Goal: Task Accomplishment & Management: Complete application form

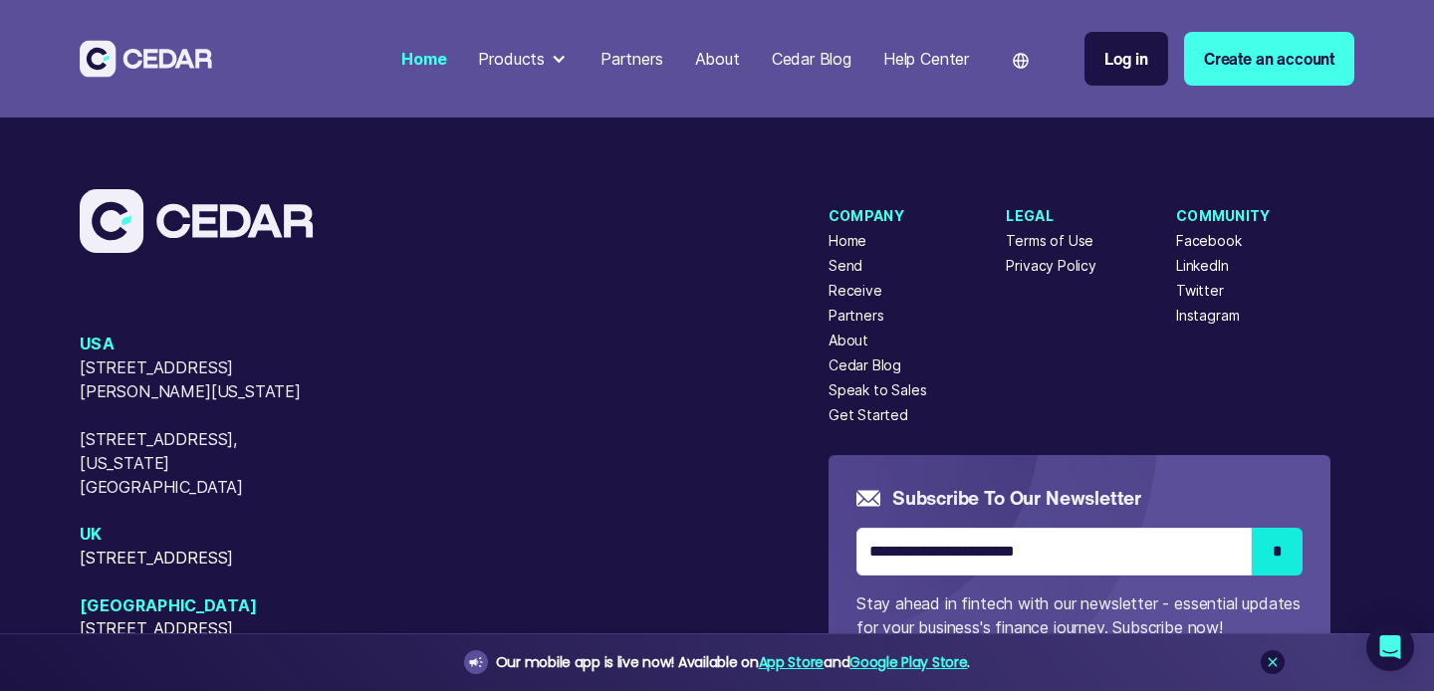
scroll to position [8210, 0]
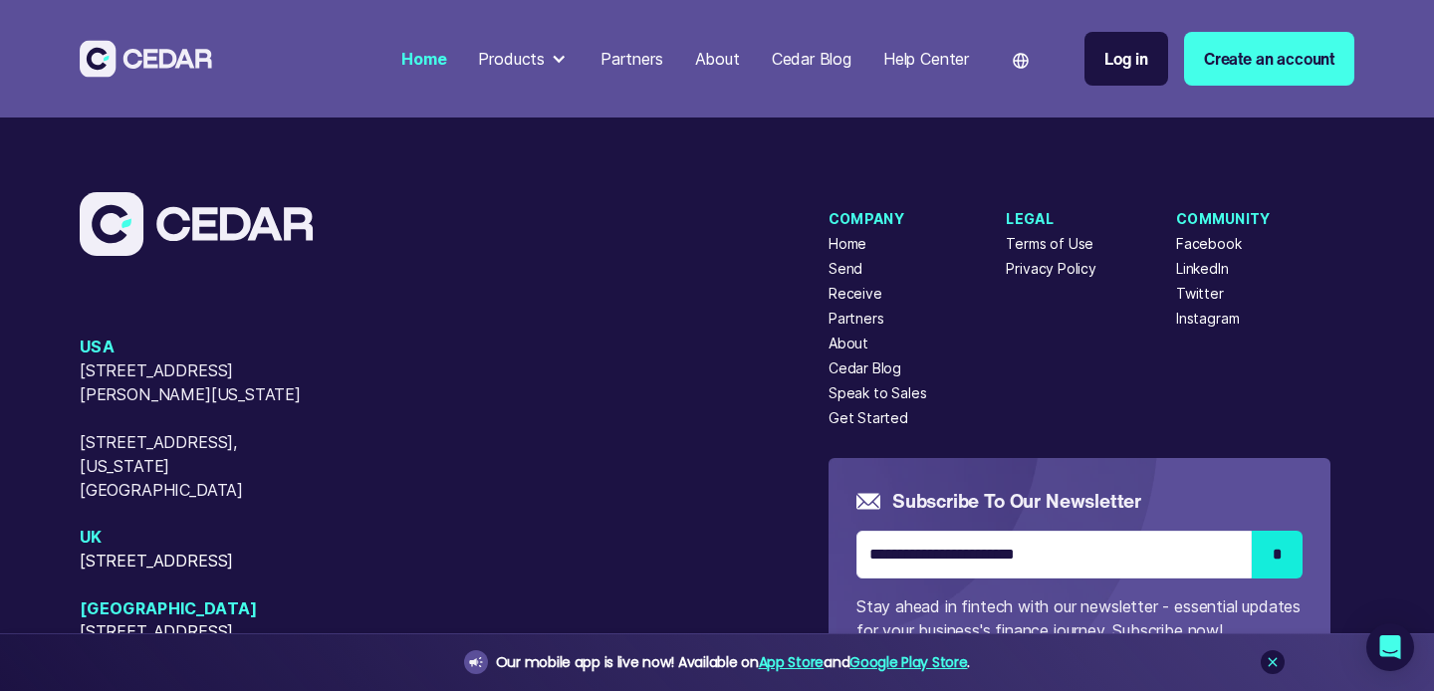
click at [843, 354] on div "About" at bounding box center [849, 343] width 40 height 21
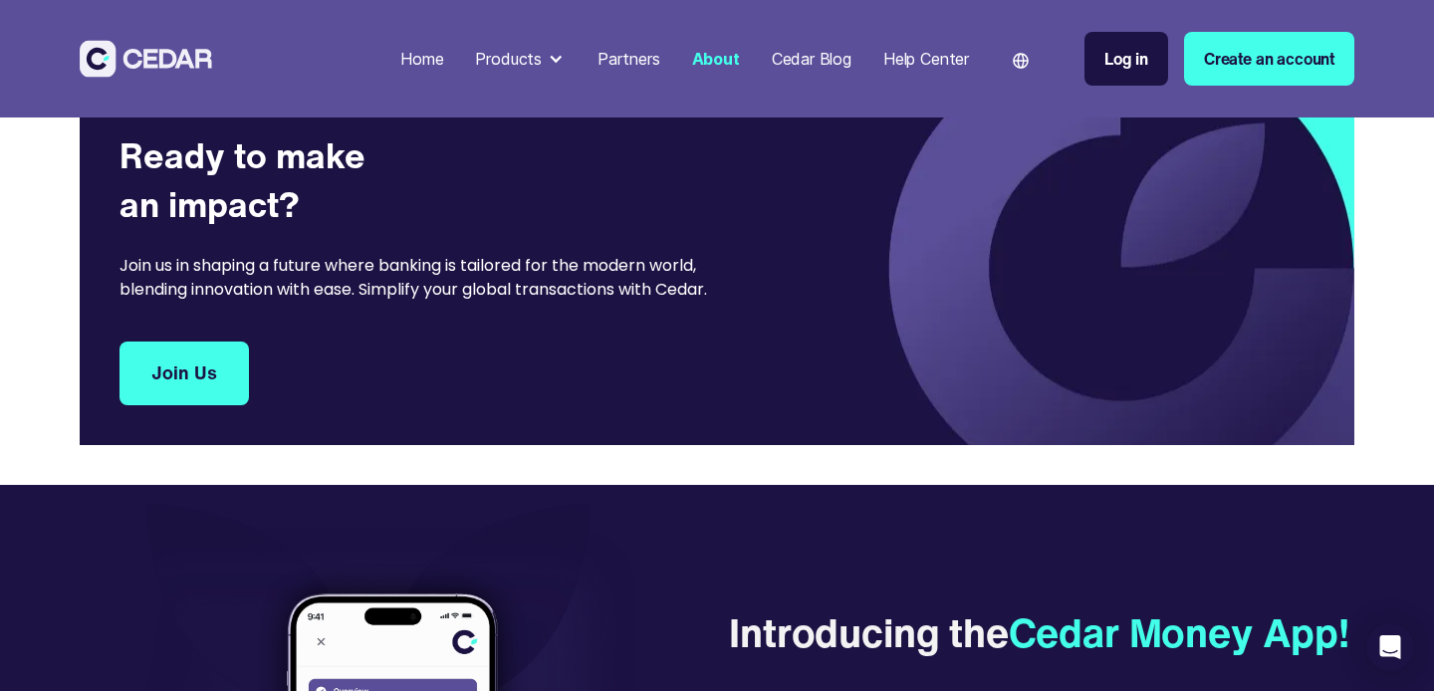
scroll to position [3878, 0]
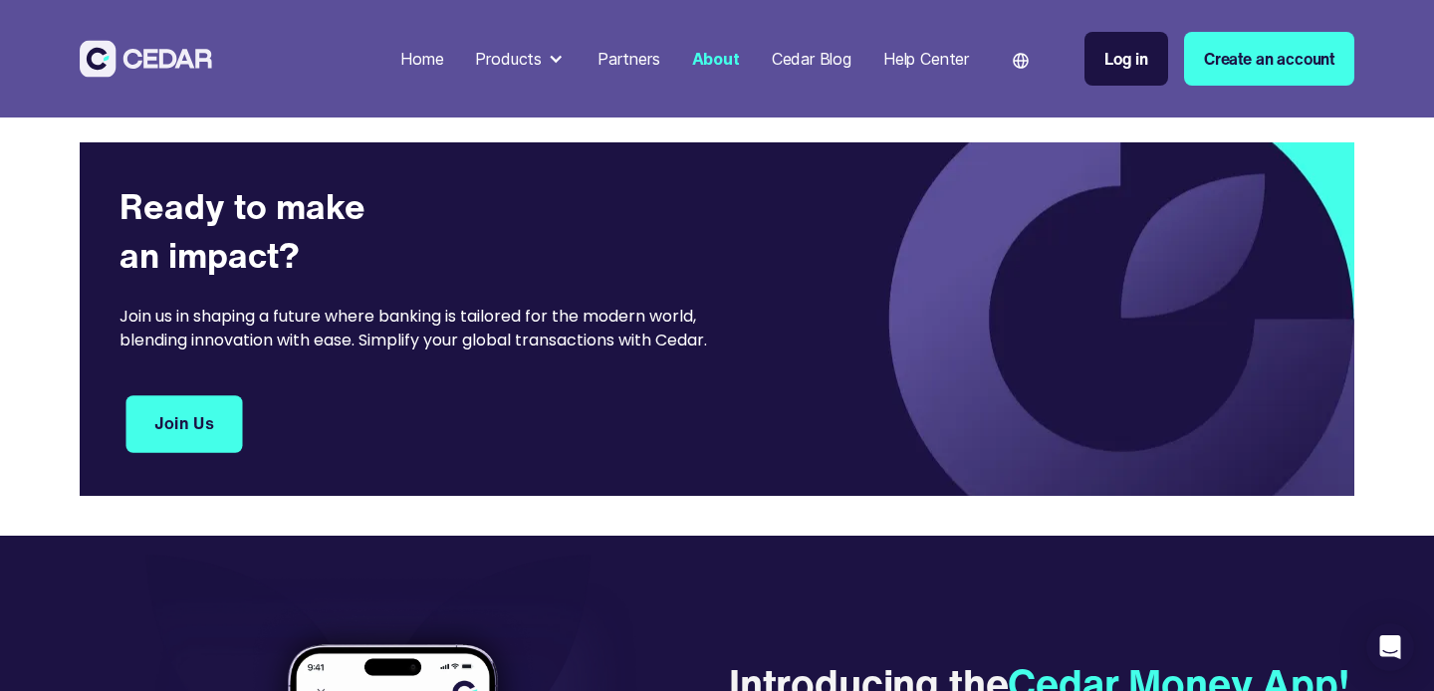
click at [207, 444] on link "Join Us" at bounding box center [185, 424] width 117 height 58
